Goal: Navigation & Orientation: Find specific page/section

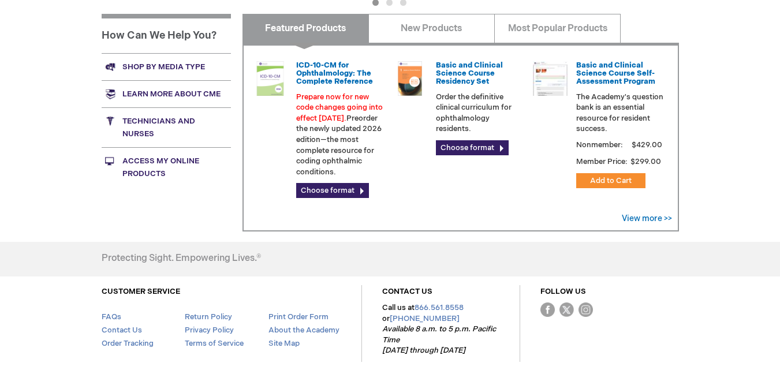
scroll to position [395, 0]
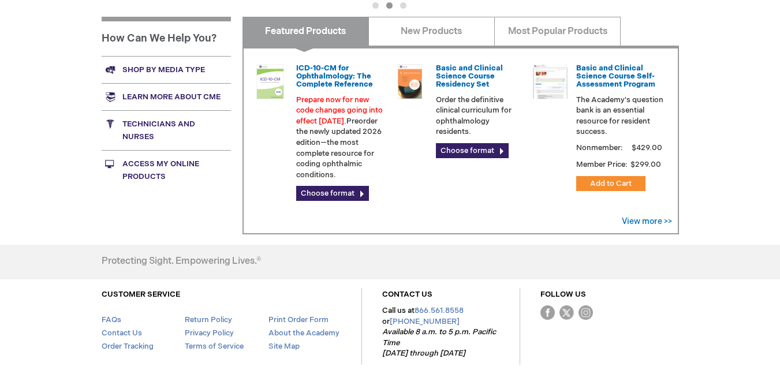
click at [185, 66] on link "Shop by media type" at bounding box center [166, 69] width 129 height 27
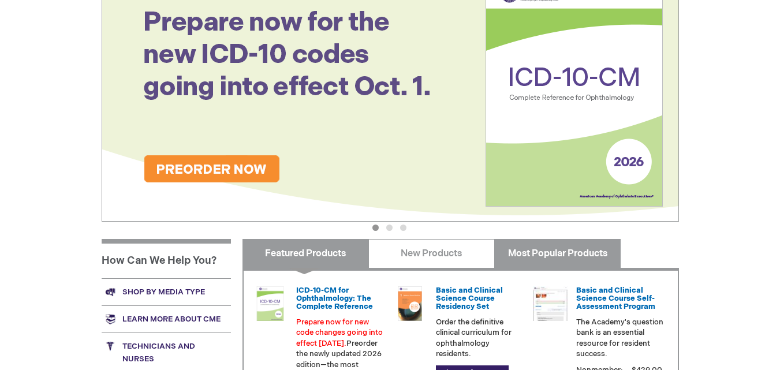
click at [524, 260] on link "Most Popular Products" at bounding box center [557, 253] width 126 height 29
